Goal: Task Accomplishment & Management: Complete application form

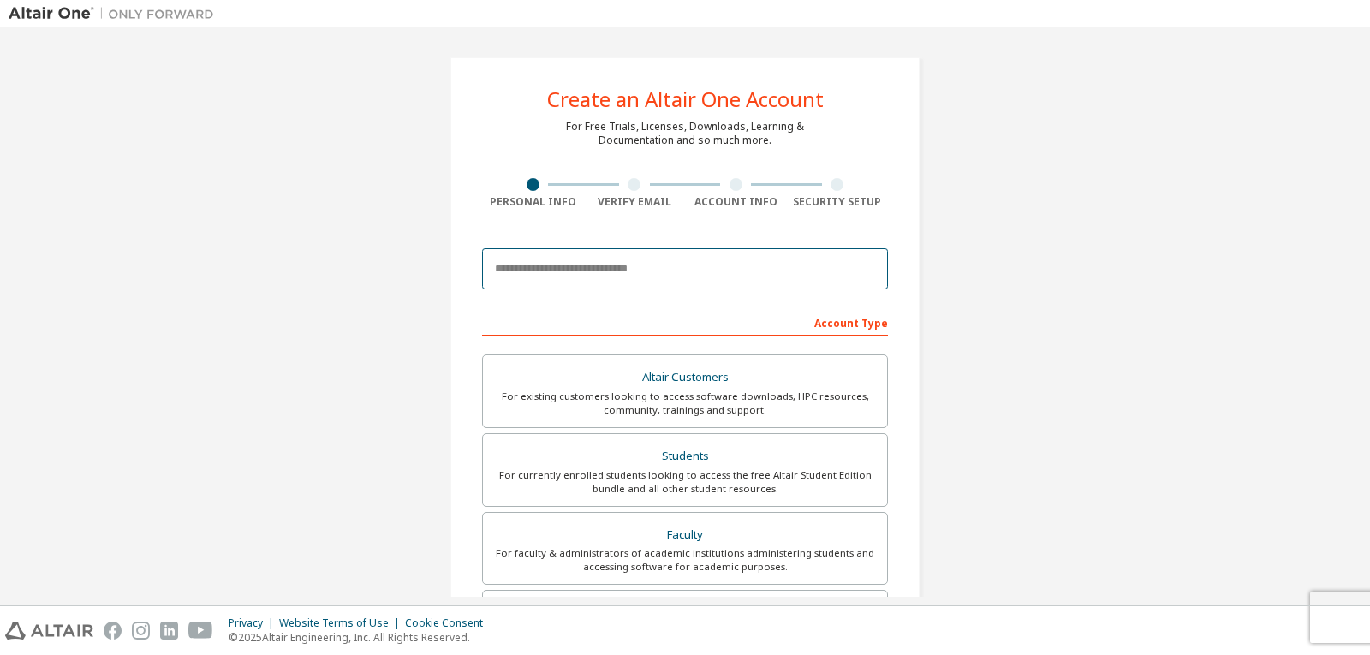
click at [519, 263] on input "email" at bounding box center [685, 268] width 406 height 41
type input "**********"
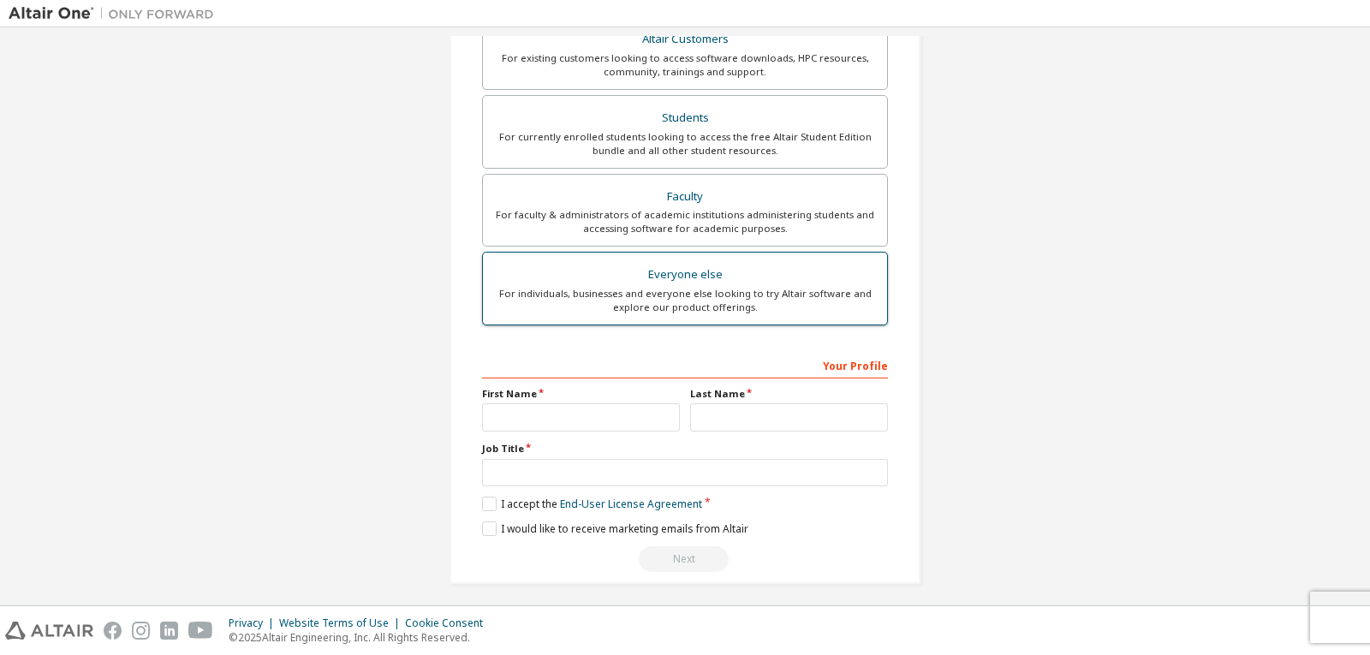
scroll to position [346, 0]
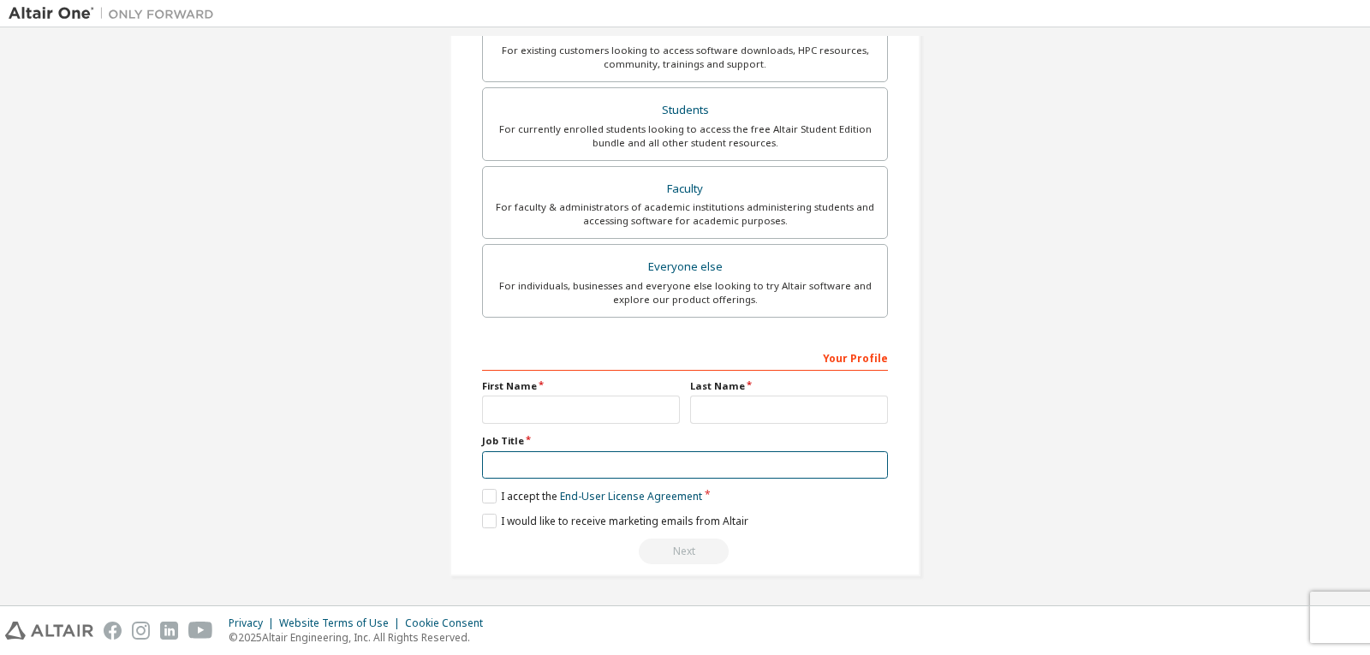
click at [538, 463] on input "text" at bounding box center [685, 465] width 406 height 28
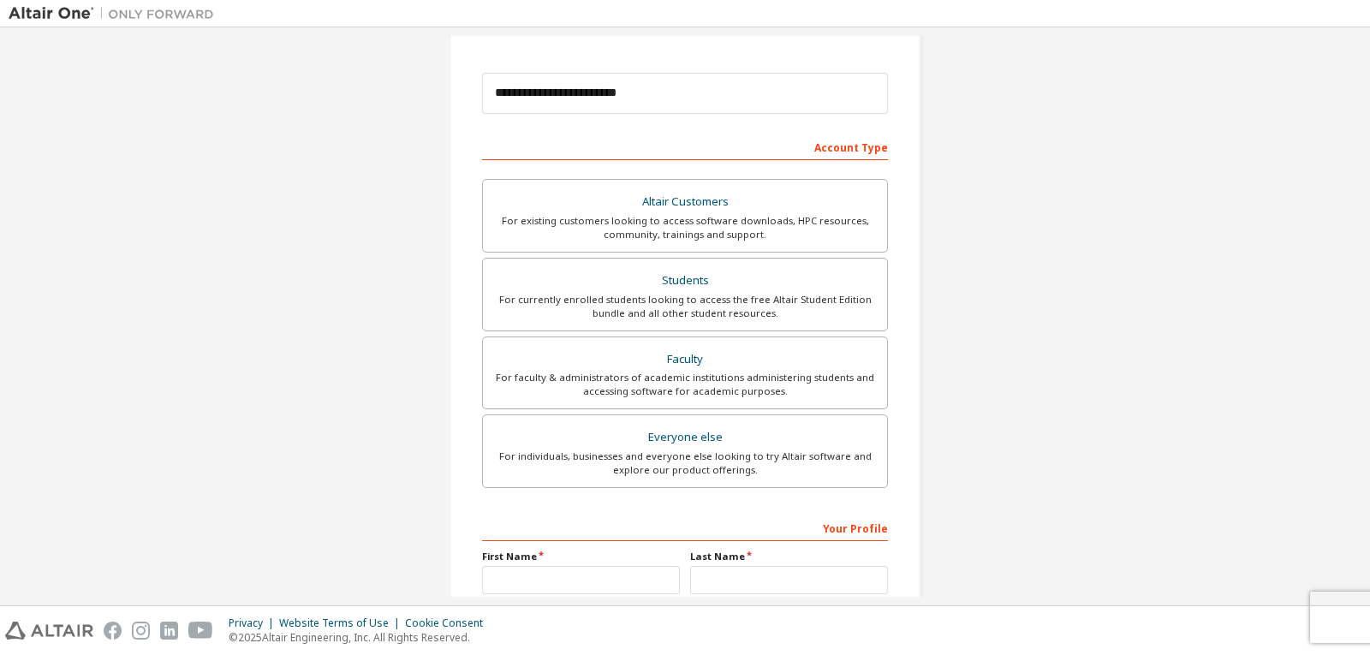
scroll to position [175, 0]
type input "*******"
click at [666, 476] on div "For individuals, businesses and everyone else looking to try Altair software an…" at bounding box center [685, 464] width 384 height 27
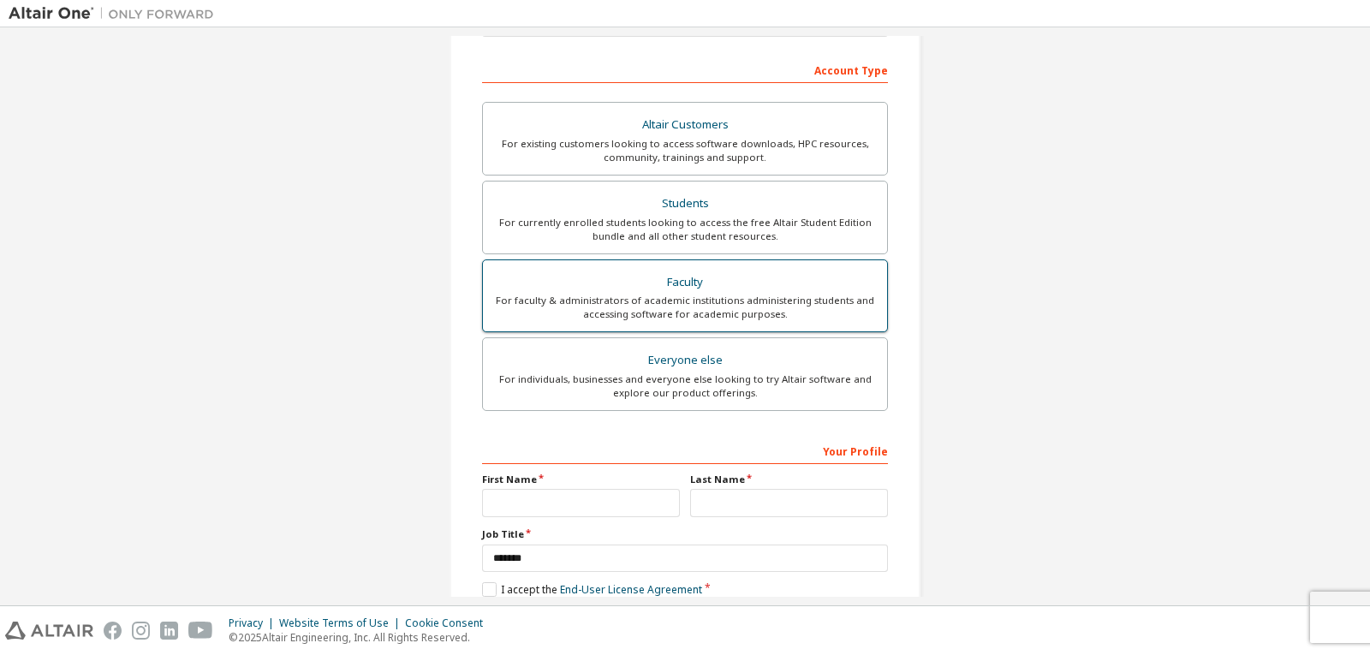
scroll to position [346, 0]
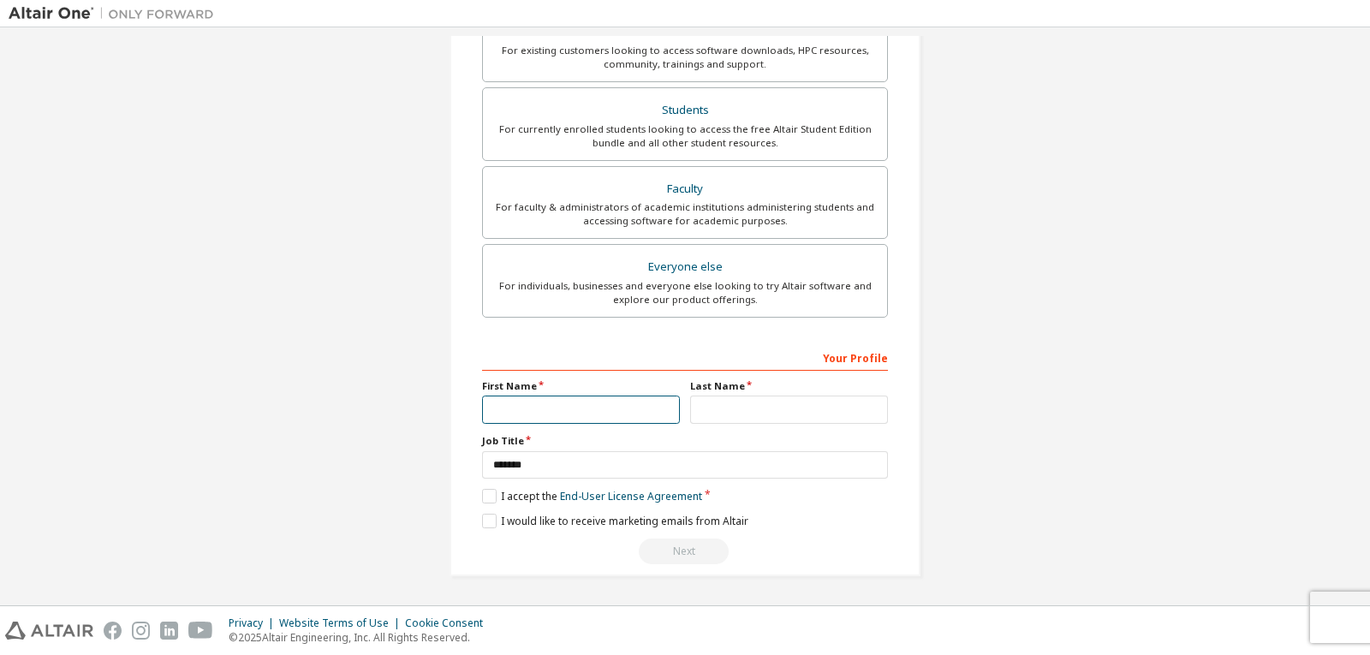
click at [617, 405] on input "text" at bounding box center [581, 410] width 198 height 28
type input "**********"
click at [766, 418] on input "text" at bounding box center [789, 410] width 198 height 28
type input "*******"
click at [492, 493] on label "I accept the End-User License Agreement" at bounding box center [592, 496] width 220 height 15
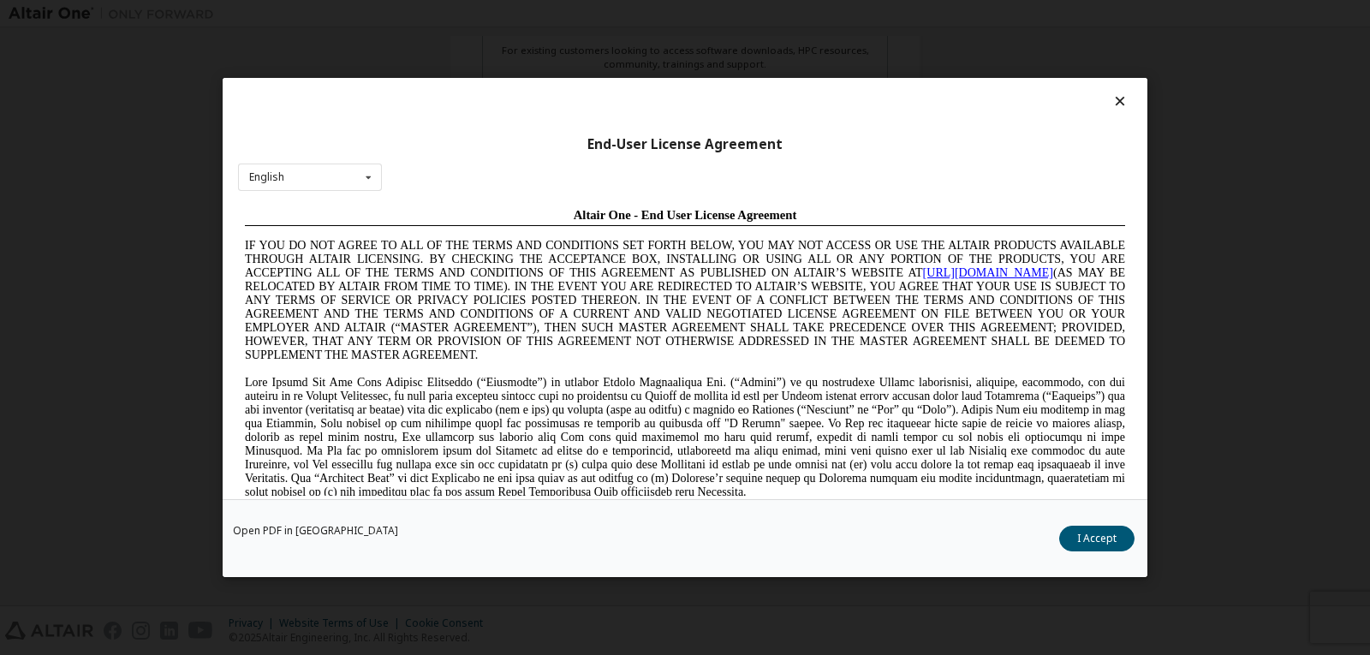
scroll to position [0, 0]
click at [1080, 545] on button "I Accept" at bounding box center [1097, 539] width 75 height 26
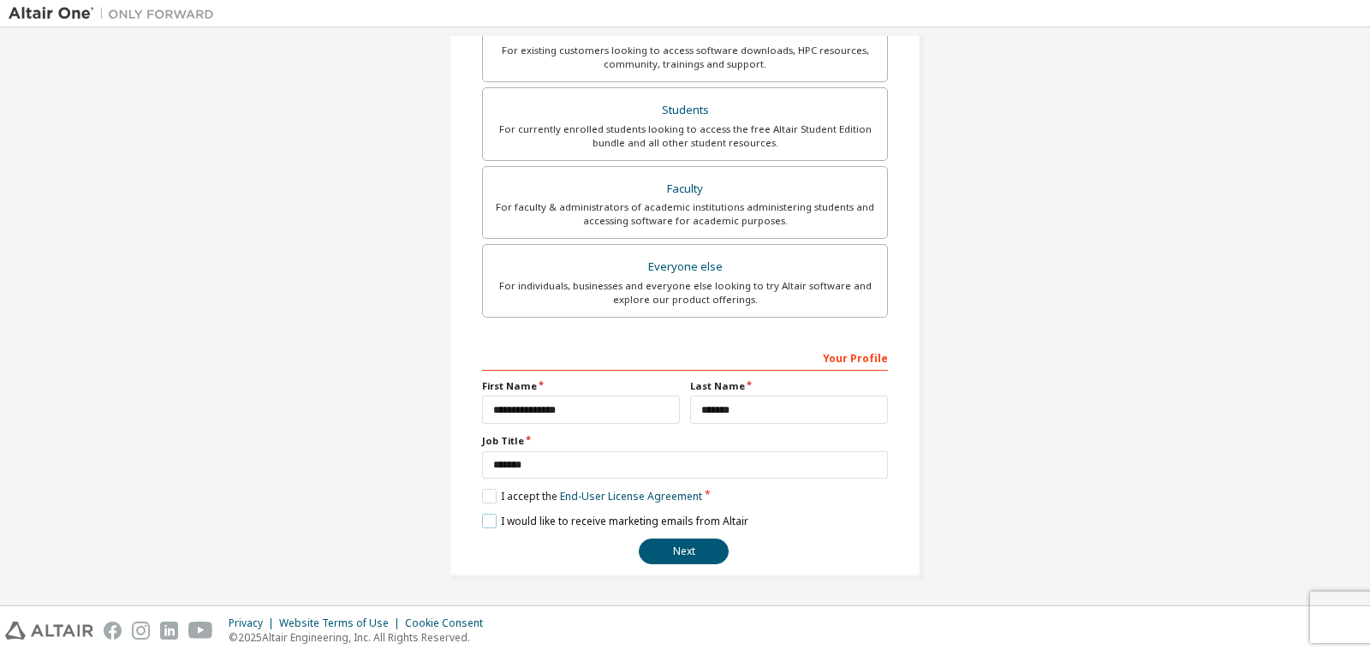
click at [486, 520] on label "I would like to receive marketing emails from Altair" at bounding box center [615, 521] width 266 height 15
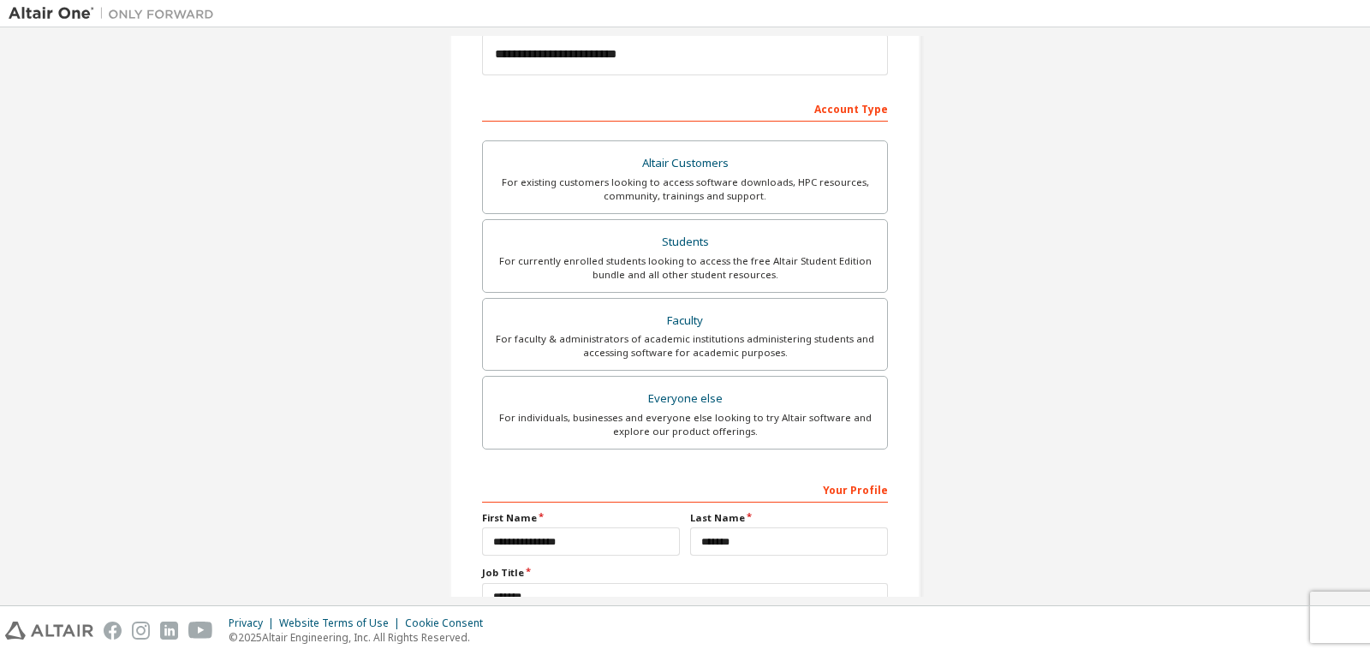
scroll to position [346, 0]
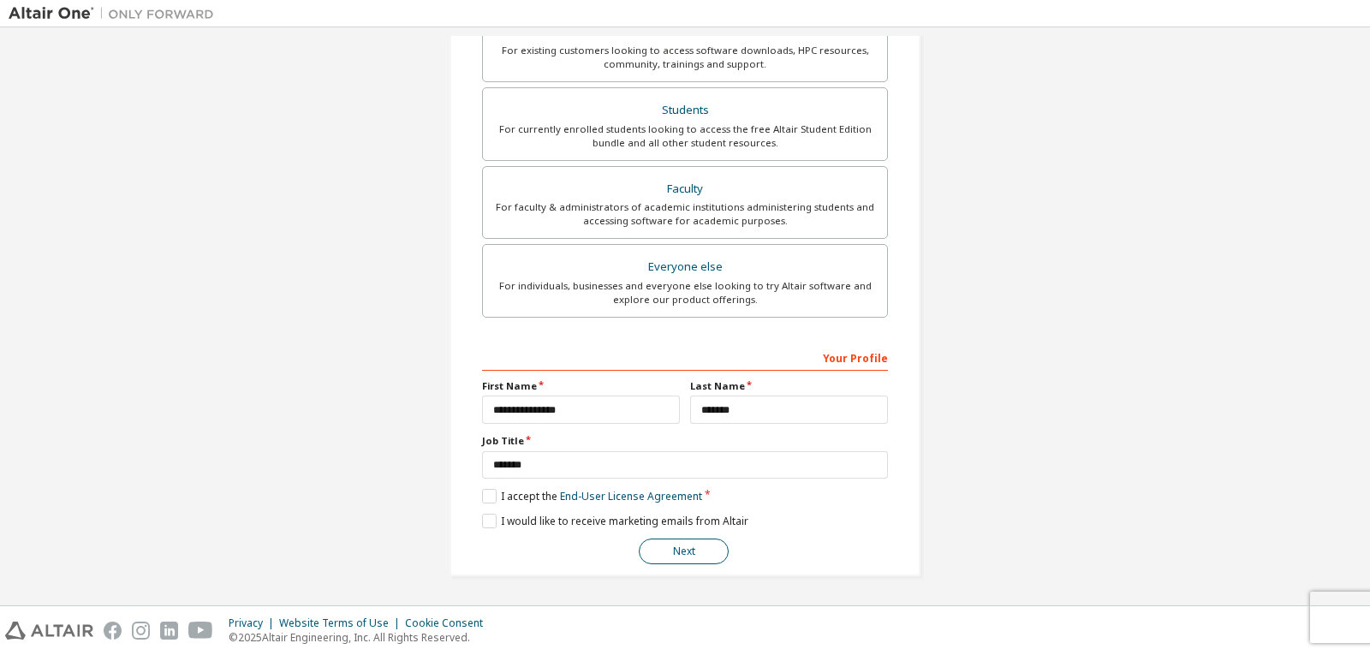
click at [700, 555] on button "Next" at bounding box center [684, 552] width 90 height 26
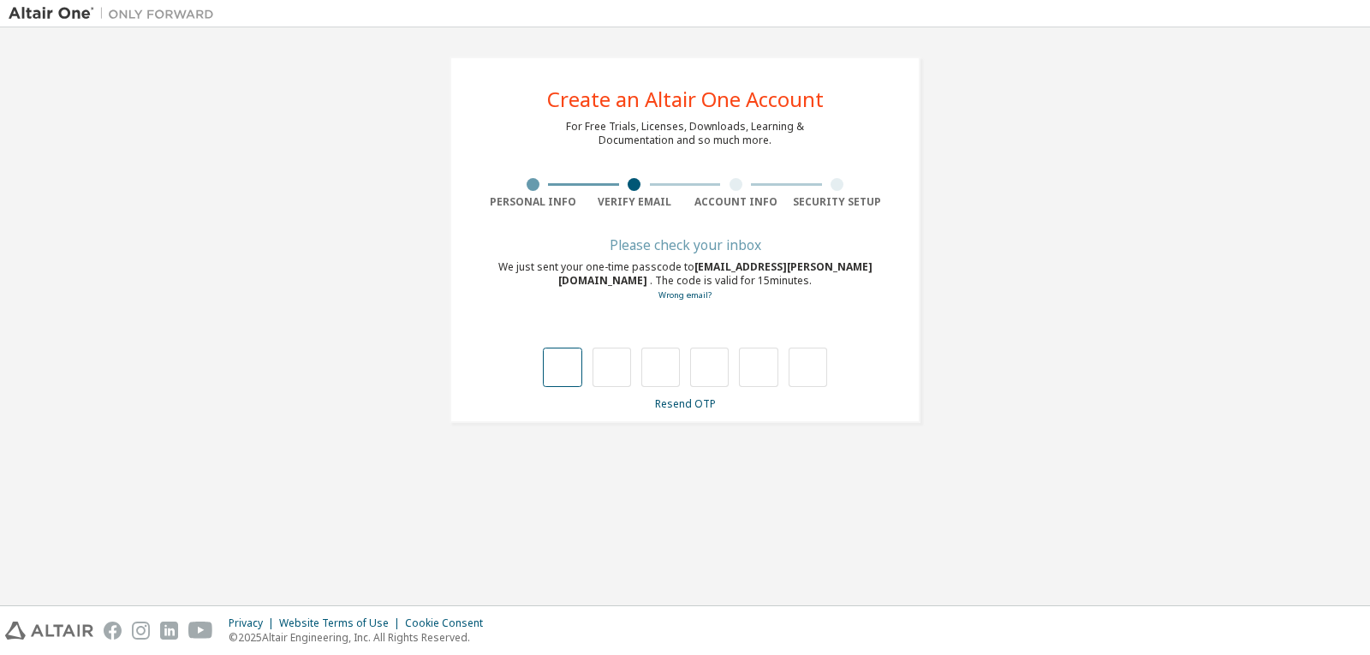
click at [548, 375] on input "text" at bounding box center [562, 367] width 39 height 39
type input "*"
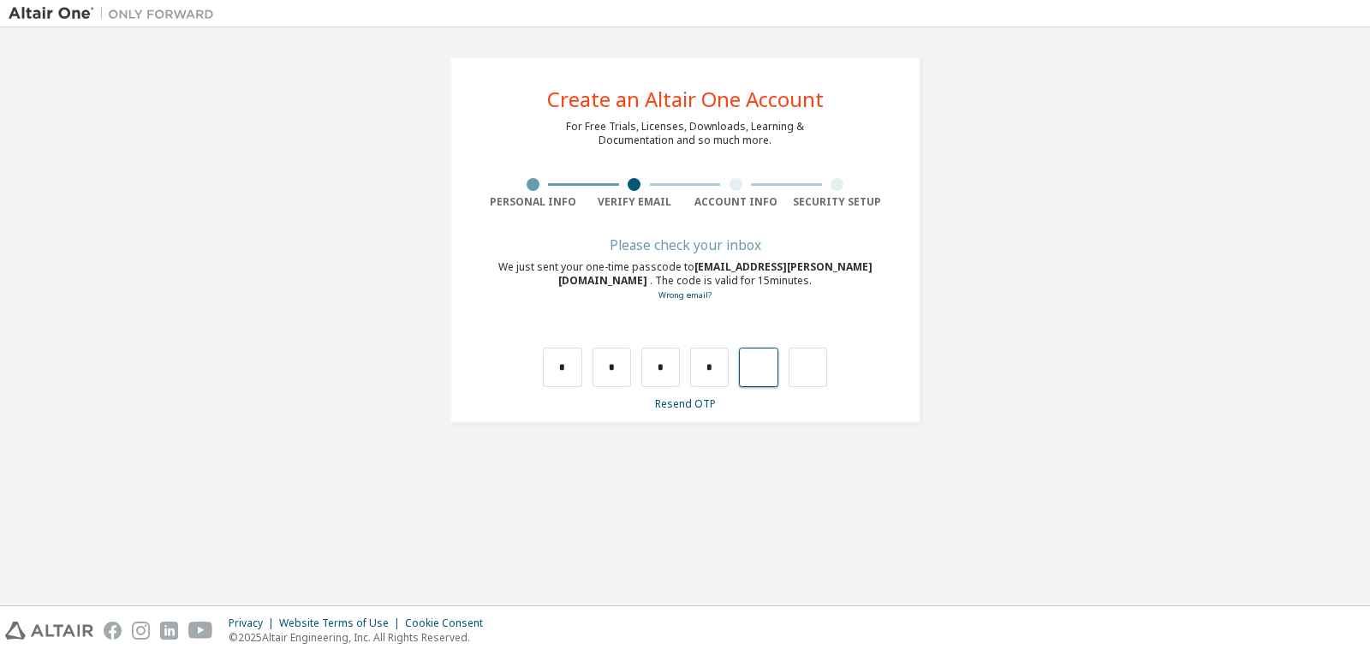
type input "*"
